Goal: Task Accomplishment & Management: Manage account settings

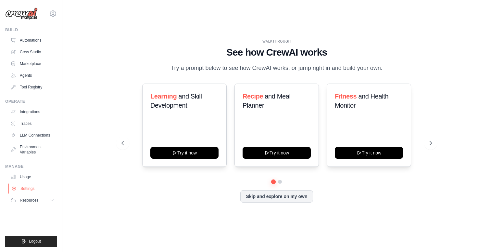
click at [30, 187] on link "Settings" at bounding box center [32, 188] width 49 height 10
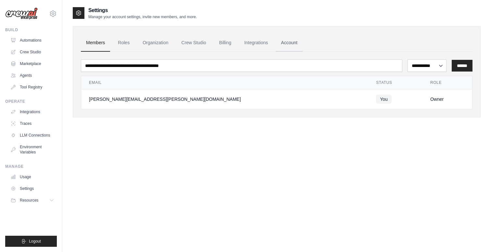
click at [291, 44] on link "Account" at bounding box center [289, 43] width 27 height 18
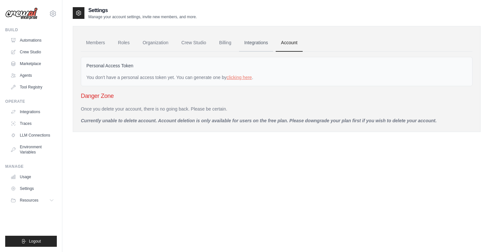
click at [256, 44] on link "Integrations" at bounding box center [256, 43] width 34 height 18
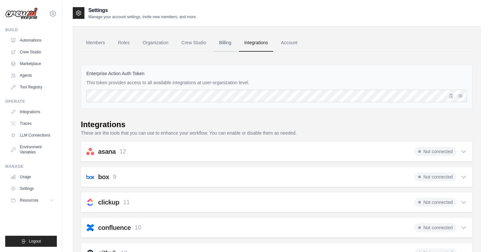
click at [224, 42] on link "Billing" at bounding box center [225, 43] width 22 height 18
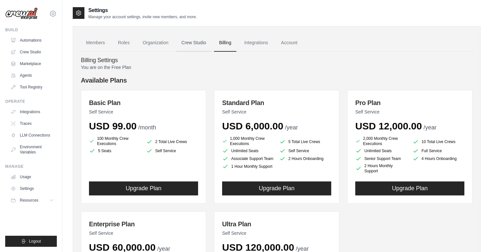
click at [196, 46] on link "Crew Studio" at bounding box center [194, 43] width 35 height 18
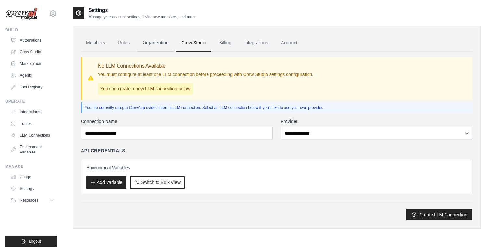
click at [161, 43] on link "Organization" at bounding box center [155, 43] width 36 height 18
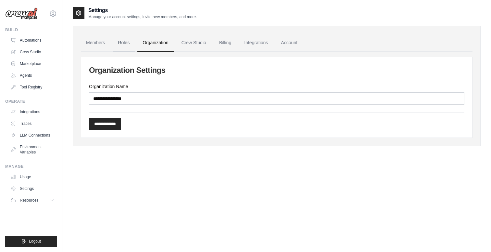
click at [128, 44] on link "Roles" at bounding box center [124, 43] width 22 height 18
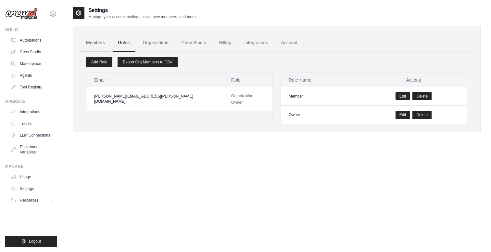
click at [88, 45] on link "Members" at bounding box center [95, 43] width 29 height 18
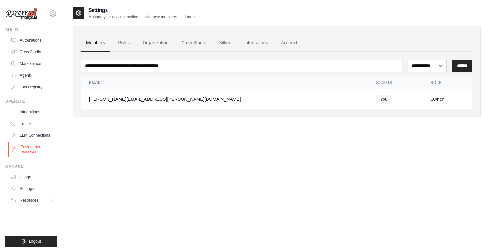
scroll to position [13, 0]
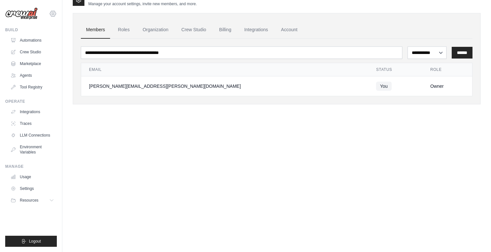
click at [54, 16] on icon at bounding box center [53, 14] width 8 height 8
click at [41, 45] on link "Settings" at bounding box center [52, 44] width 57 height 12
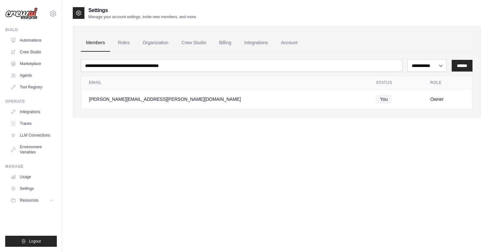
click at [232, 106] on td "[PERSON_NAME][EMAIL_ADDRESS][PERSON_NAME][DOMAIN_NAME]" at bounding box center [224, 99] width 287 height 20
click at [176, 104] on td "[PERSON_NAME][EMAIL_ADDRESS][PERSON_NAME][DOMAIN_NAME]" at bounding box center [224, 99] width 287 height 20
click at [134, 101] on div "[PERSON_NAME][EMAIL_ADDRESS][PERSON_NAME][DOMAIN_NAME]" at bounding box center [225, 99] width 272 height 7
click at [292, 43] on link "Account" at bounding box center [289, 43] width 27 height 18
